Goal: Task Accomplishment & Management: Use online tool/utility

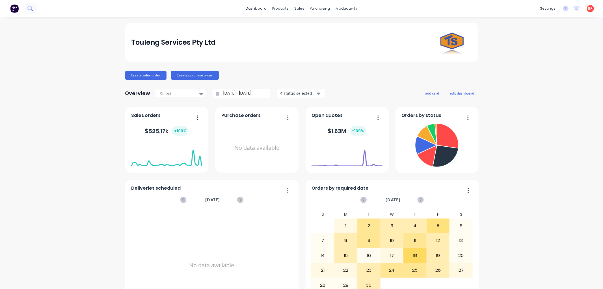
click at [33, 11] on button at bounding box center [30, 8] width 14 height 11
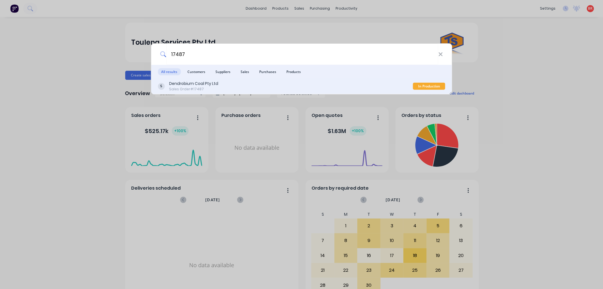
type input "17487"
click at [225, 88] on div "Dendrobium Coal Pty Ltd Sales Order #17487" at bounding box center [285, 86] width 255 height 11
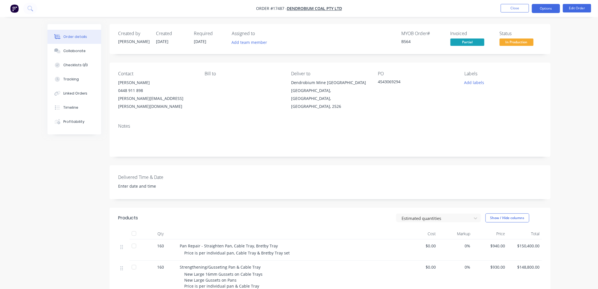
click at [544, 9] on button "Options" at bounding box center [546, 8] width 28 height 9
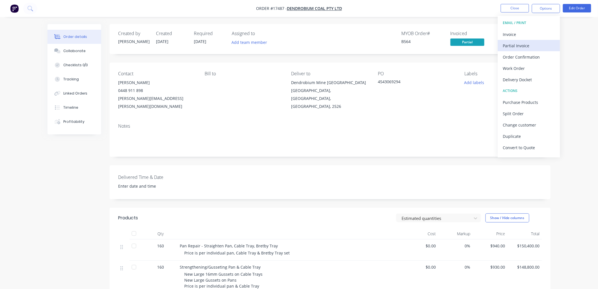
click at [522, 44] on div "Partial Invoice" at bounding box center [529, 46] width 52 height 8
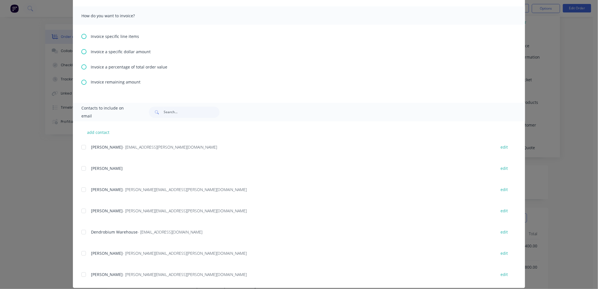
scroll to position [345, 0]
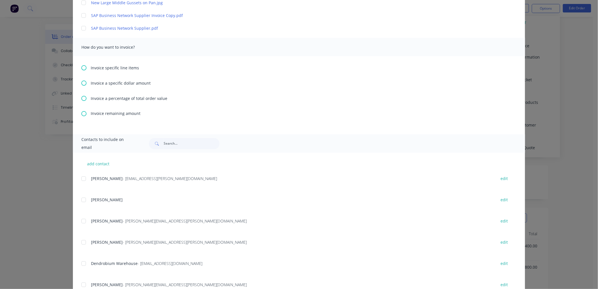
click at [82, 82] on icon at bounding box center [83, 83] width 5 height 5
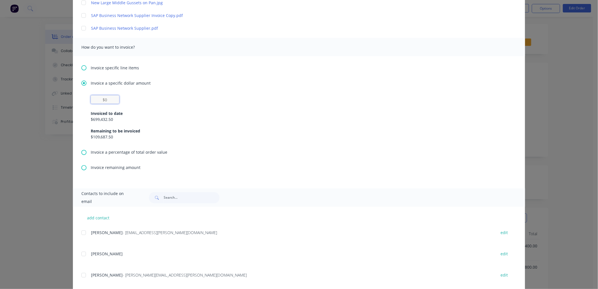
click at [110, 102] on input "text" at bounding box center [105, 99] width 29 height 8
type textarea "Please find invoice attached for processing. Thank you very much. [PERSON_NAME]…"
type input "$3"
type textarea "Please find invoice attached for processing. Thank you very much. [PERSON_NAME]…"
type input "$36"
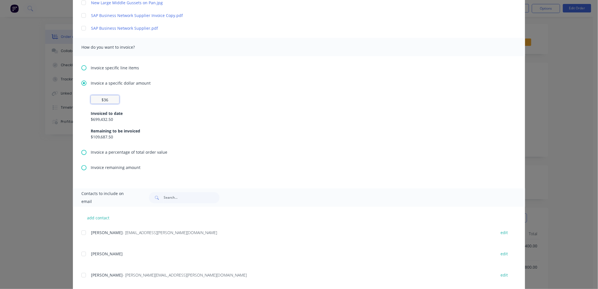
type textarea "Please find invoice attached for processing. Thank you very much. [PERSON_NAME]…"
type input "$365"
type textarea "Please find invoice attached for processing. Thank you very much. [PERSON_NAME]…"
type input "$3,656"
type textarea "Please find invoice attached for processing. Thank you very much. [PERSON_NAME]…"
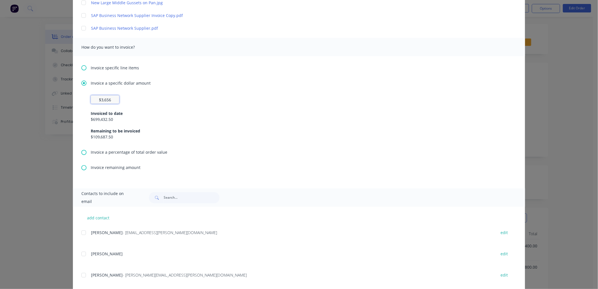
type input "$36,562"
type textarea "Please find invoice attached for processing. Thank you very much. [PERSON_NAME]…"
type input "$36,562."
type textarea "Please find invoice attached for processing. Thank you very much. [PERSON_NAME]…"
type input "$36,562.5"
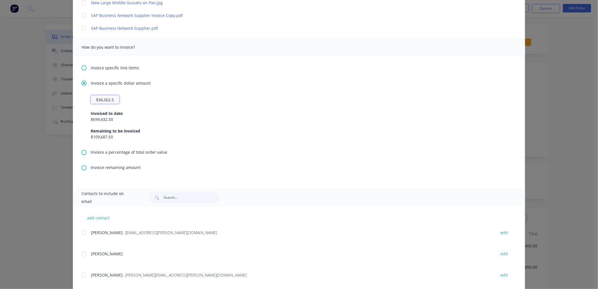
type textarea "Please find invoice attached for processing. Thank you very much. [PERSON_NAME]…"
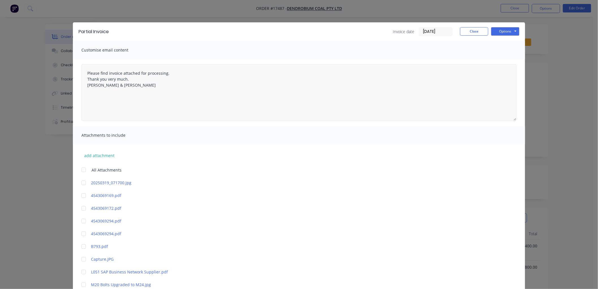
scroll to position [0, 0]
type input "$36,562.50"
type textarea "Please find invoice attached for processing. Thank you very much. [PERSON_NAME]…"
type input "$36,562.5"
click at [505, 32] on button "Options" at bounding box center [505, 31] width 28 height 8
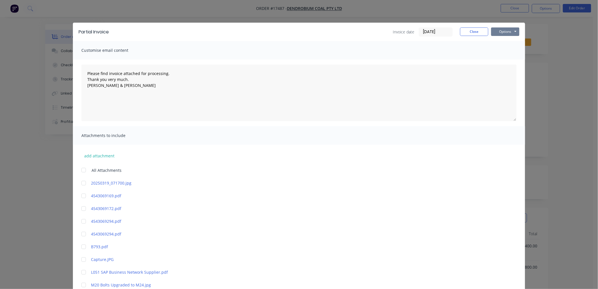
type textarea "Please find invoice attached for processing. Thank you very much. [PERSON_NAME]…"
click at [506, 50] on button "Print" at bounding box center [509, 50] width 36 height 9
type textarea "Please find invoice attached for processing. Thank you very much. [PERSON_NAME]…"
click at [470, 33] on button "Close" at bounding box center [474, 31] width 28 height 8
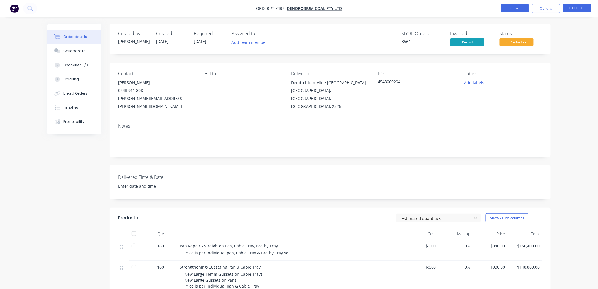
click at [513, 8] on button "Close" at bounding box center [515, 8] width 28 height 8
